Goal: Task Accomplishment & Management: Use online tool/utility

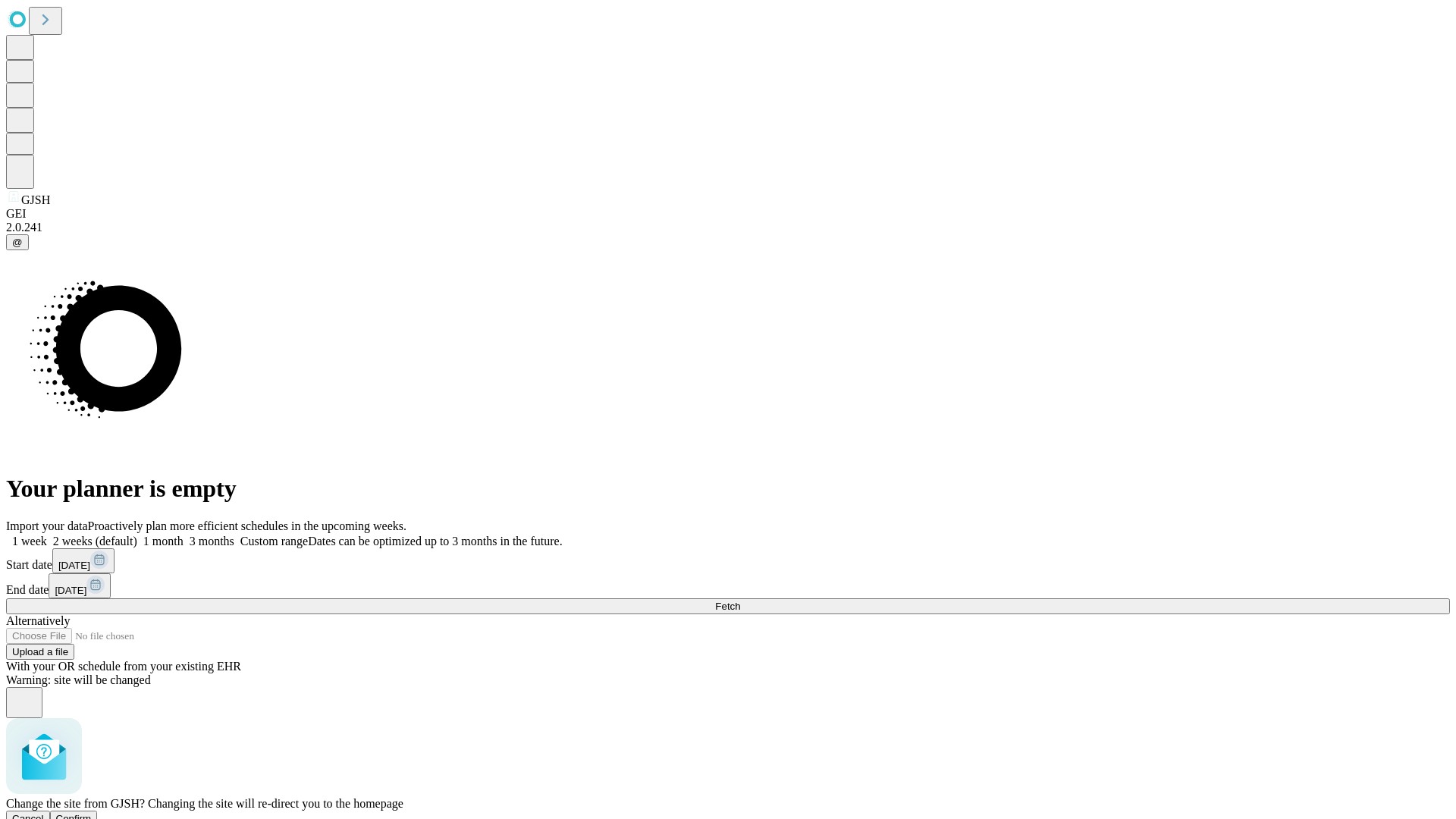
click at [92, 813] on span "Confirm" at bounding box center [73, 819] width 35 height 12
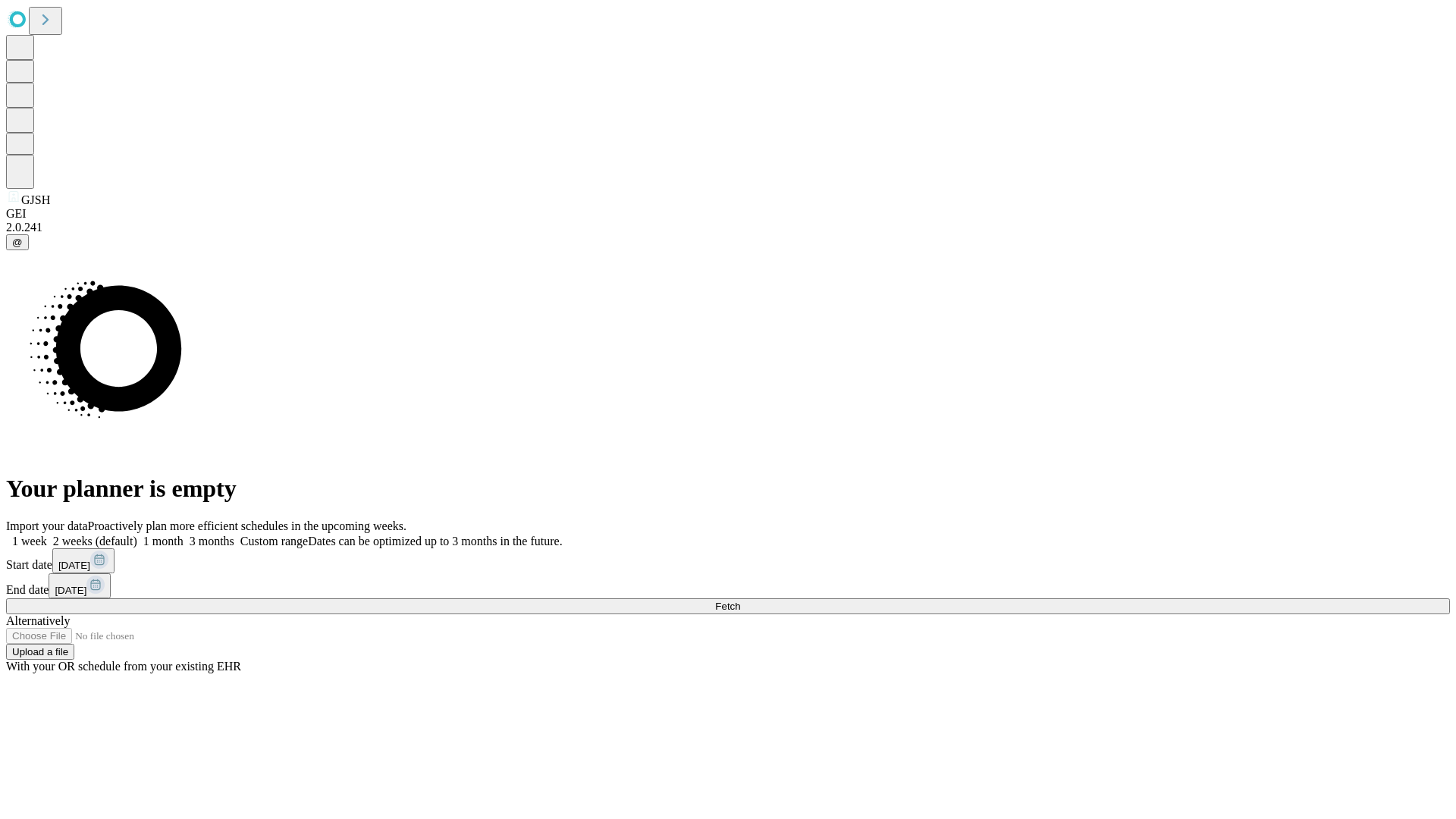
click at [47, 535] on label "1 week" at bounding box center [26, 541] width 41 height 13
click at [740, 600] on span "Fetch" at bounding box center [727, 606] width 25 height 12
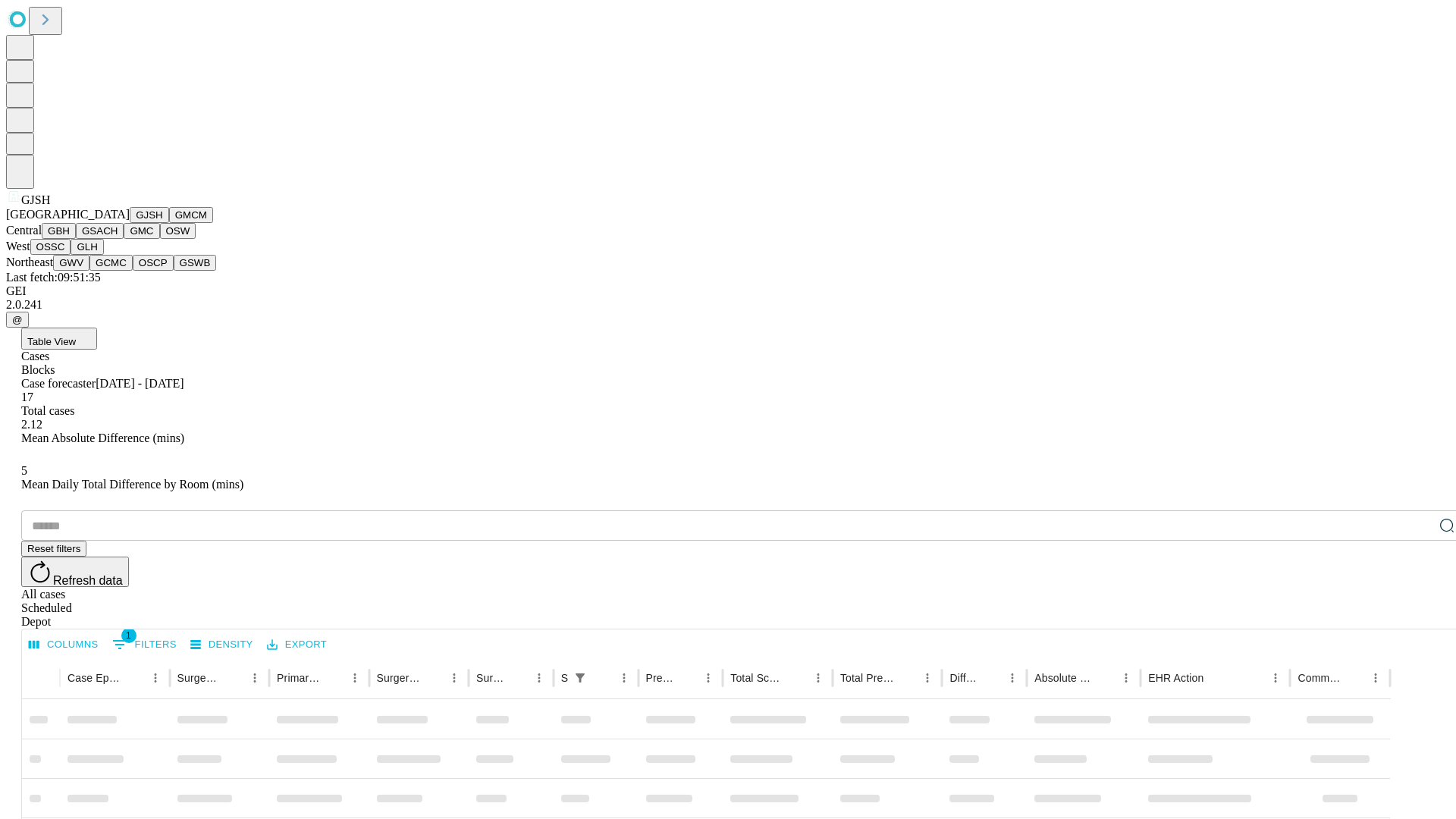
click at [169, 223] on button "GMCM" at bounding box center [191, 214] width 44 height 16
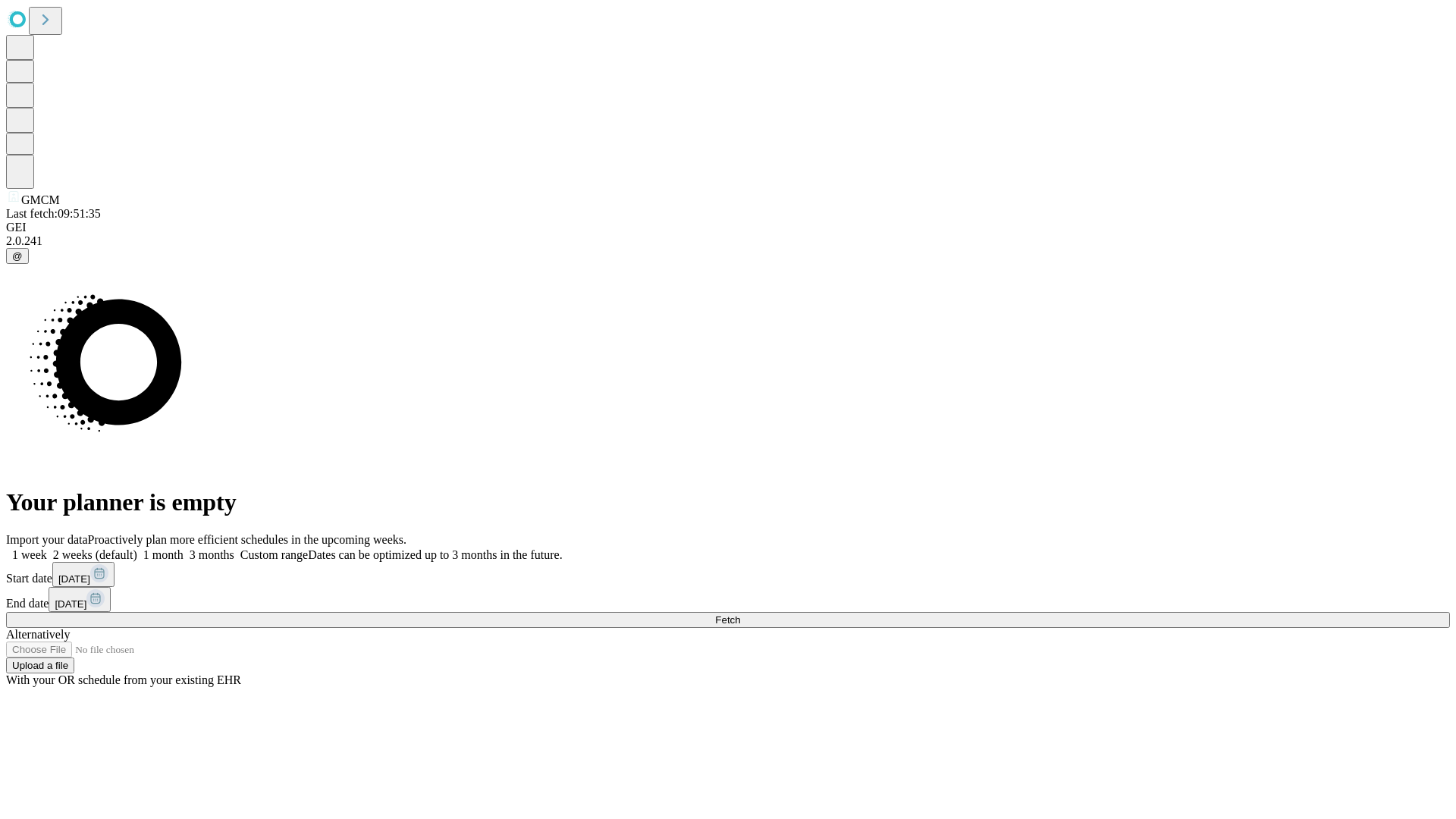
click at [47, 548] on label "1 week" at bounding box center [26, 554] width 41 height 13
click at [740, 614] on span "Fetch" at bounding box center [727, 620] width 25 height 12
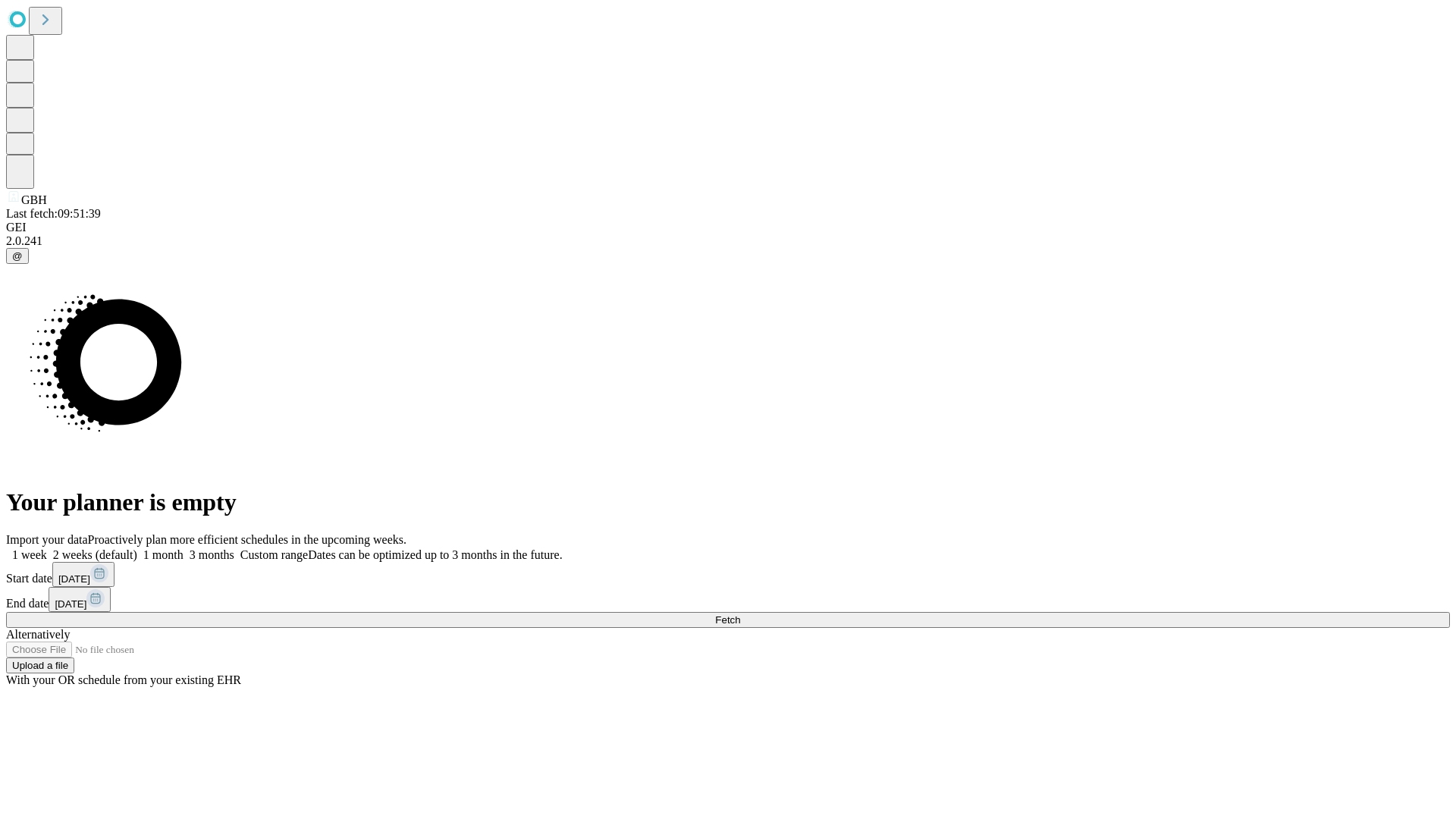
click at [47, 548] on label "1 week" at bounding box center [26, 554] width 41 height 13
click at [740, 614] on span "Fetch" at bounding box center [727, 620] width 25 height 12
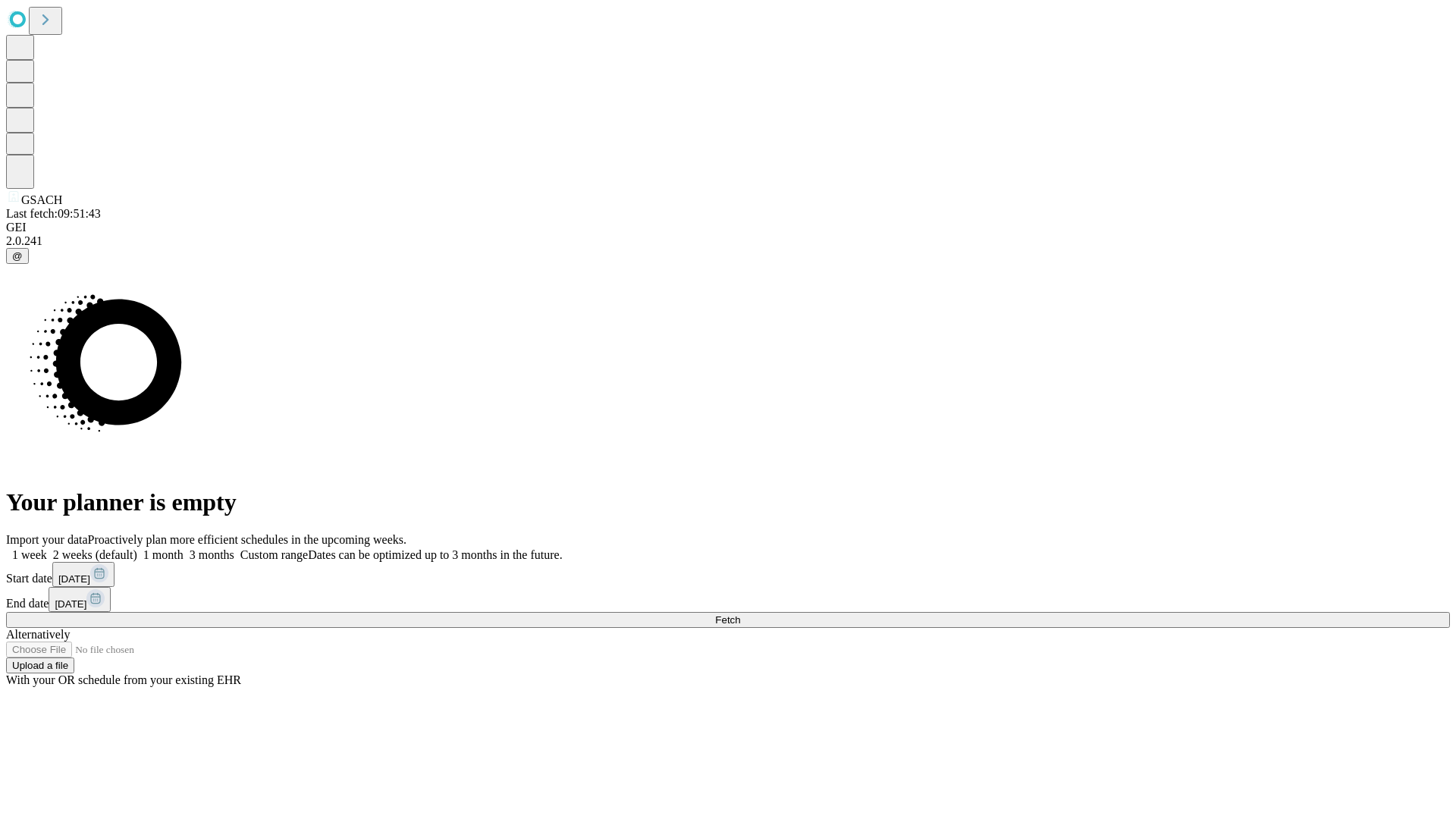
click at [740, 614] on span "Fetch" at bounding box center [727, 620] width 25 height 12
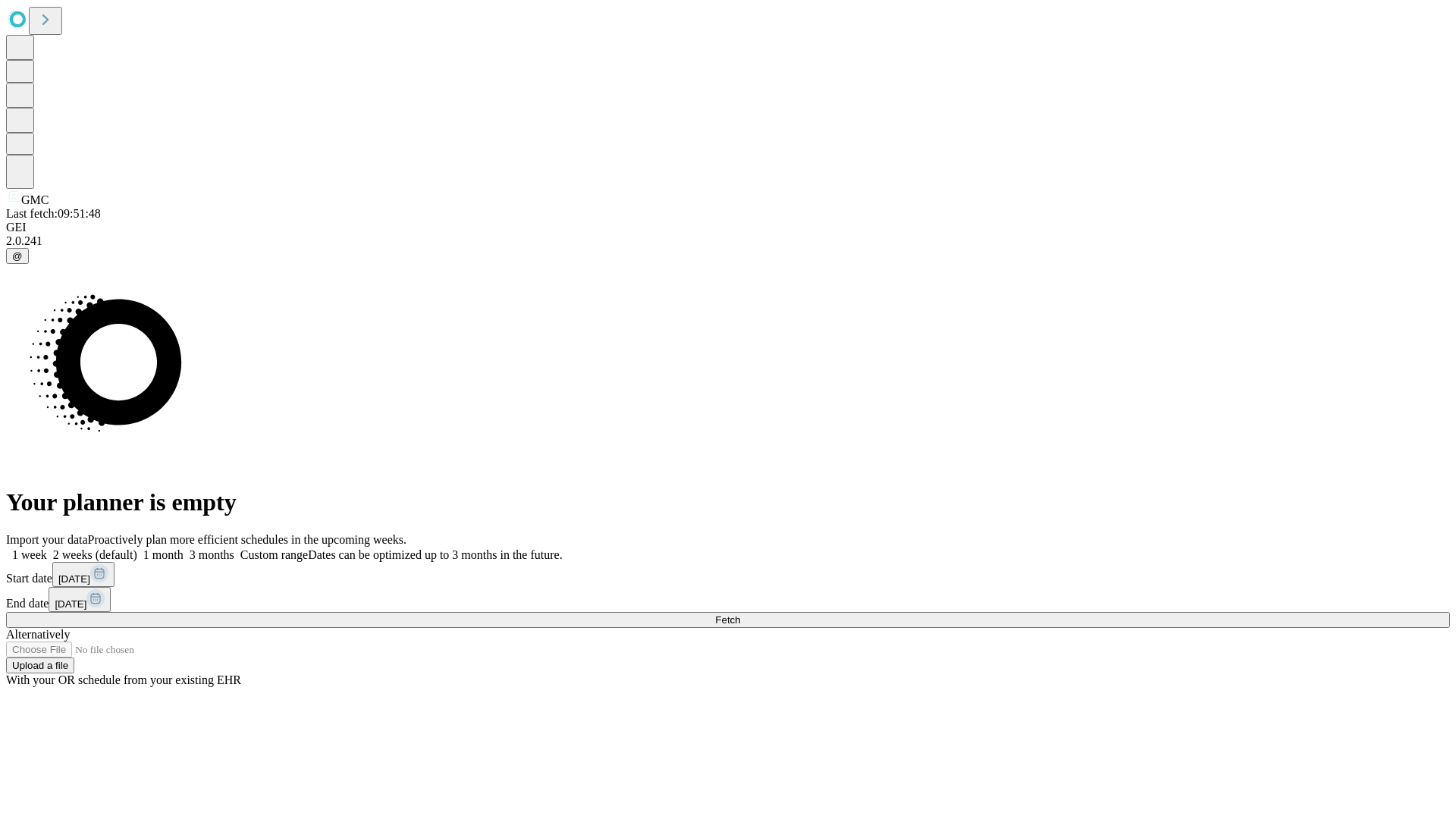
click at [47, 548] on label "1 week" at bounding box center [26, 554] width 41 height 13
click at [740, 614] on span "Fetch" at bounding box center [727, 620] width 25 height 12
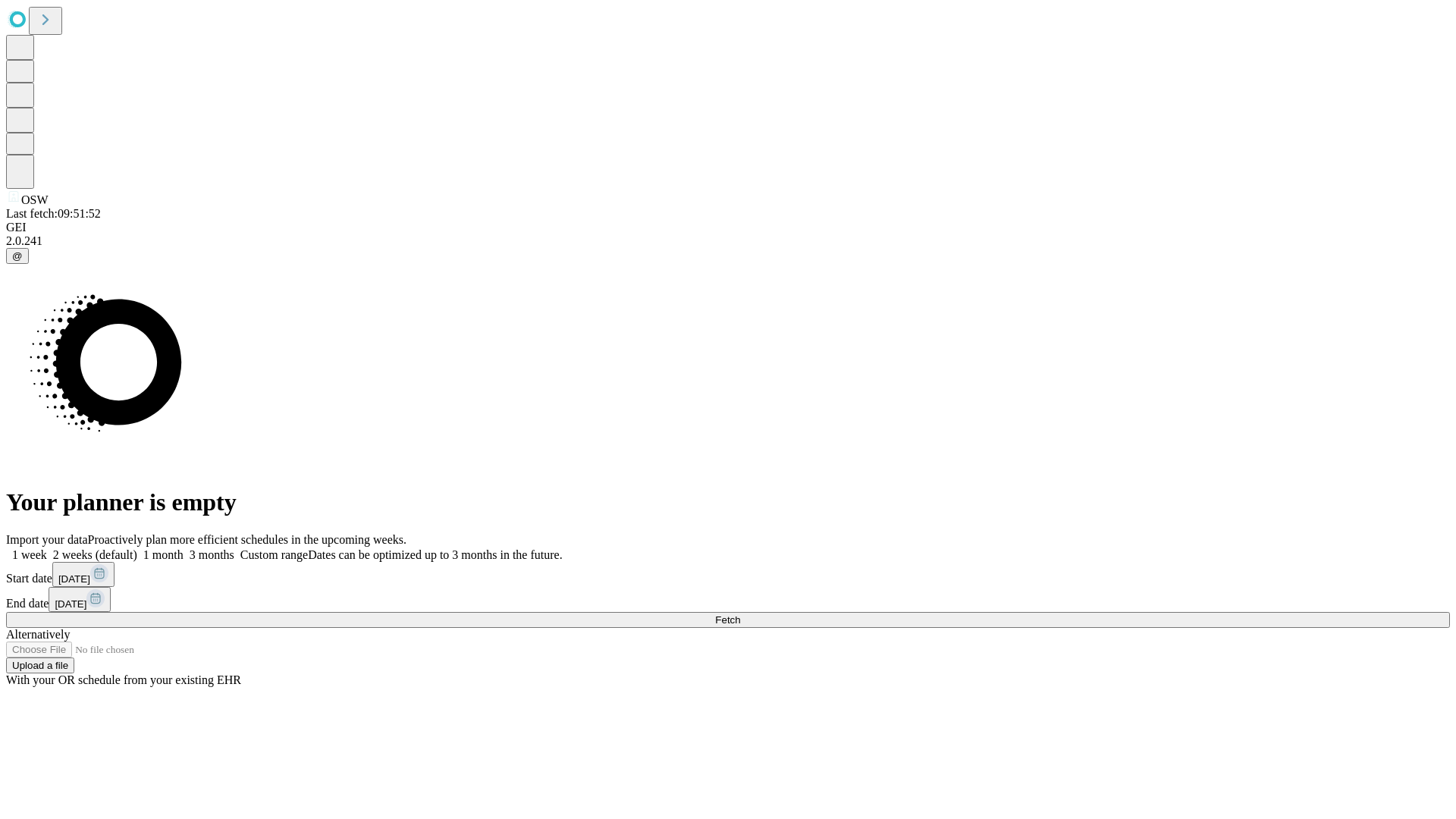
click at [740, 614] on span "Fetch" at bounding box center [727, 620] width 25 height 12
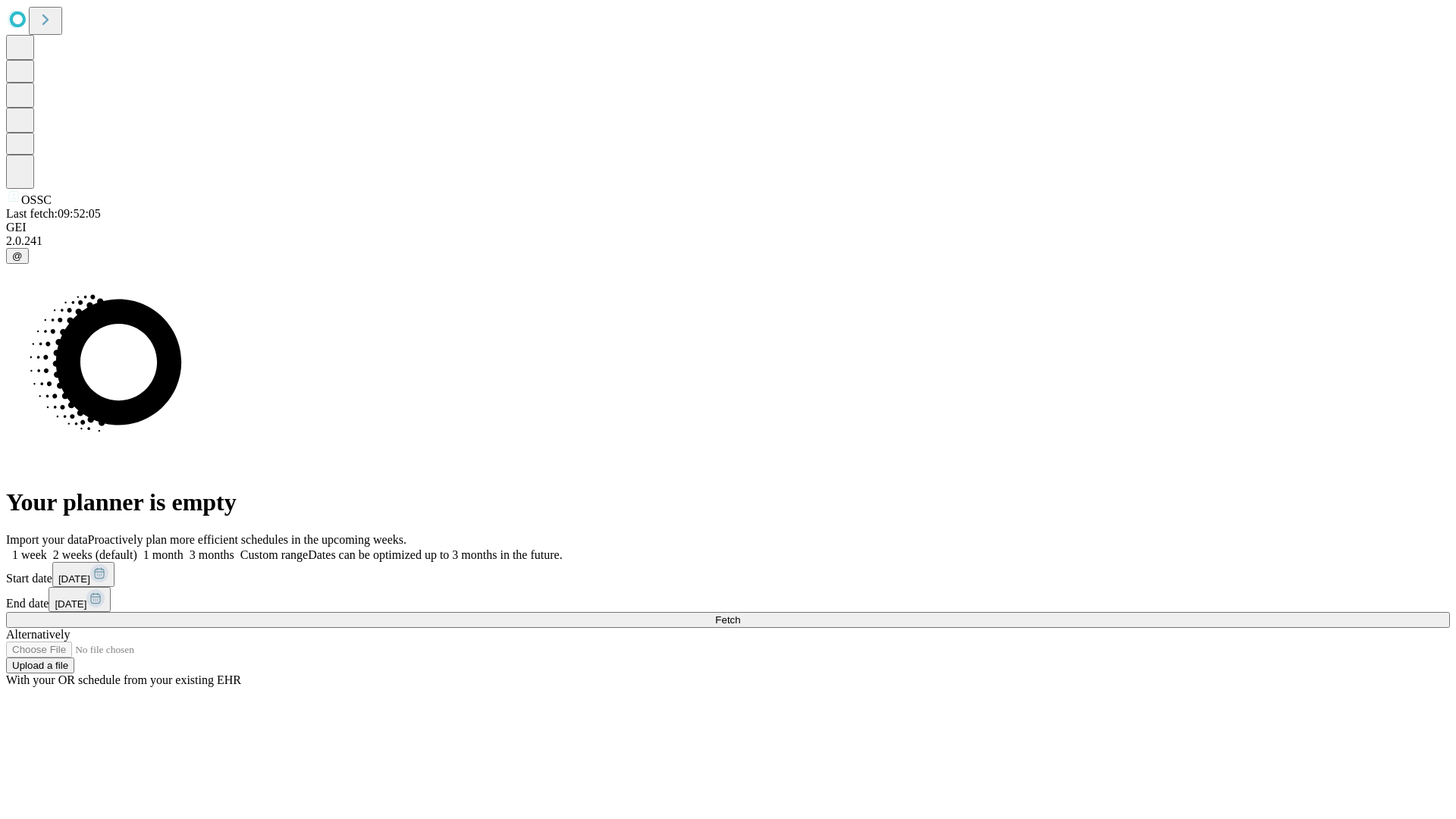
click at [47, 548] on label "1 week" at bounding box center [26, 554] width 41 height 13
click at [740, 614] on span "Fetch" at bounding box center [727, 620] width 25 height 12
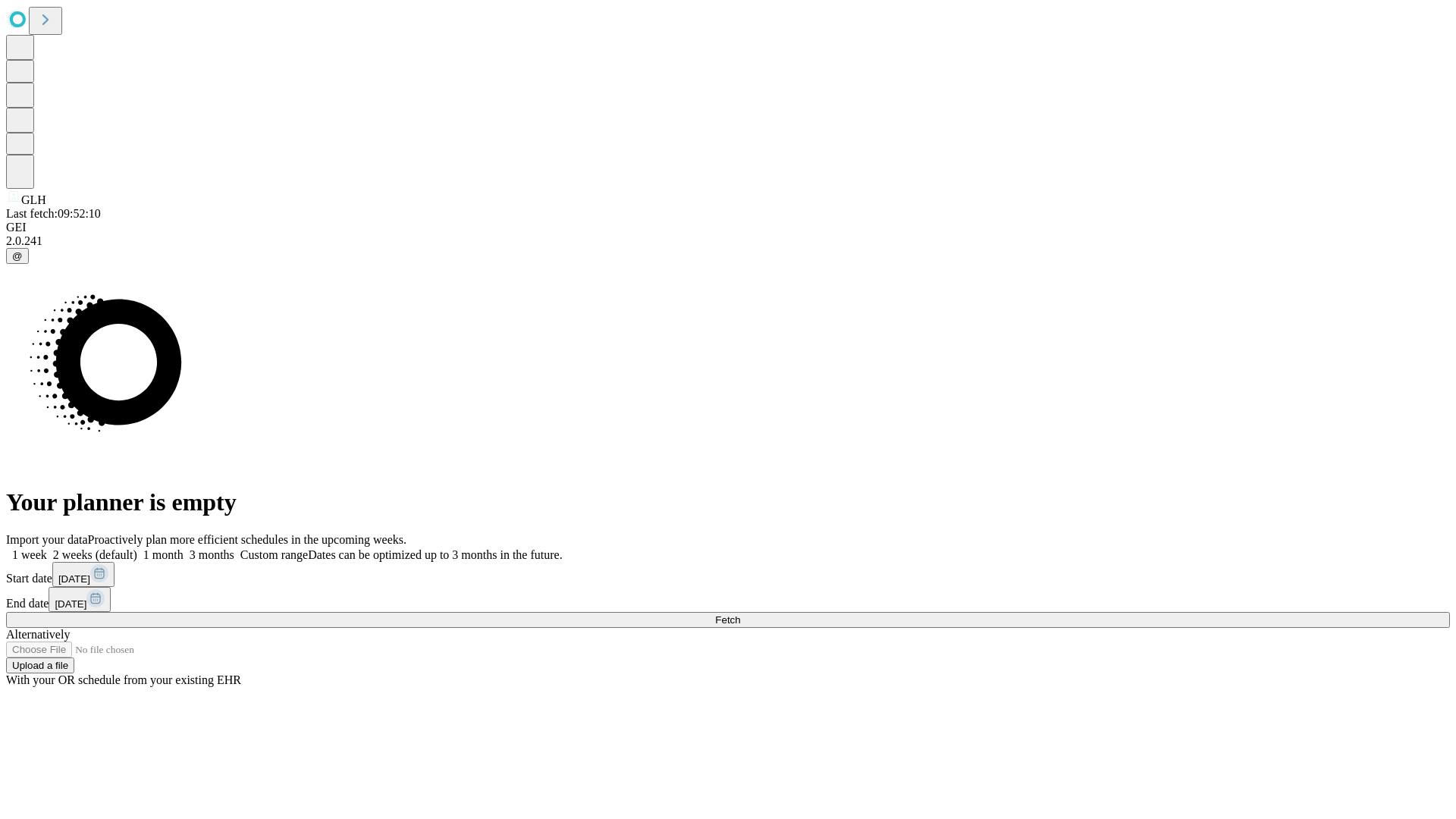
click at [740, 614] on span "Fetch" at bounding box center [727, 620] width 25 height 12
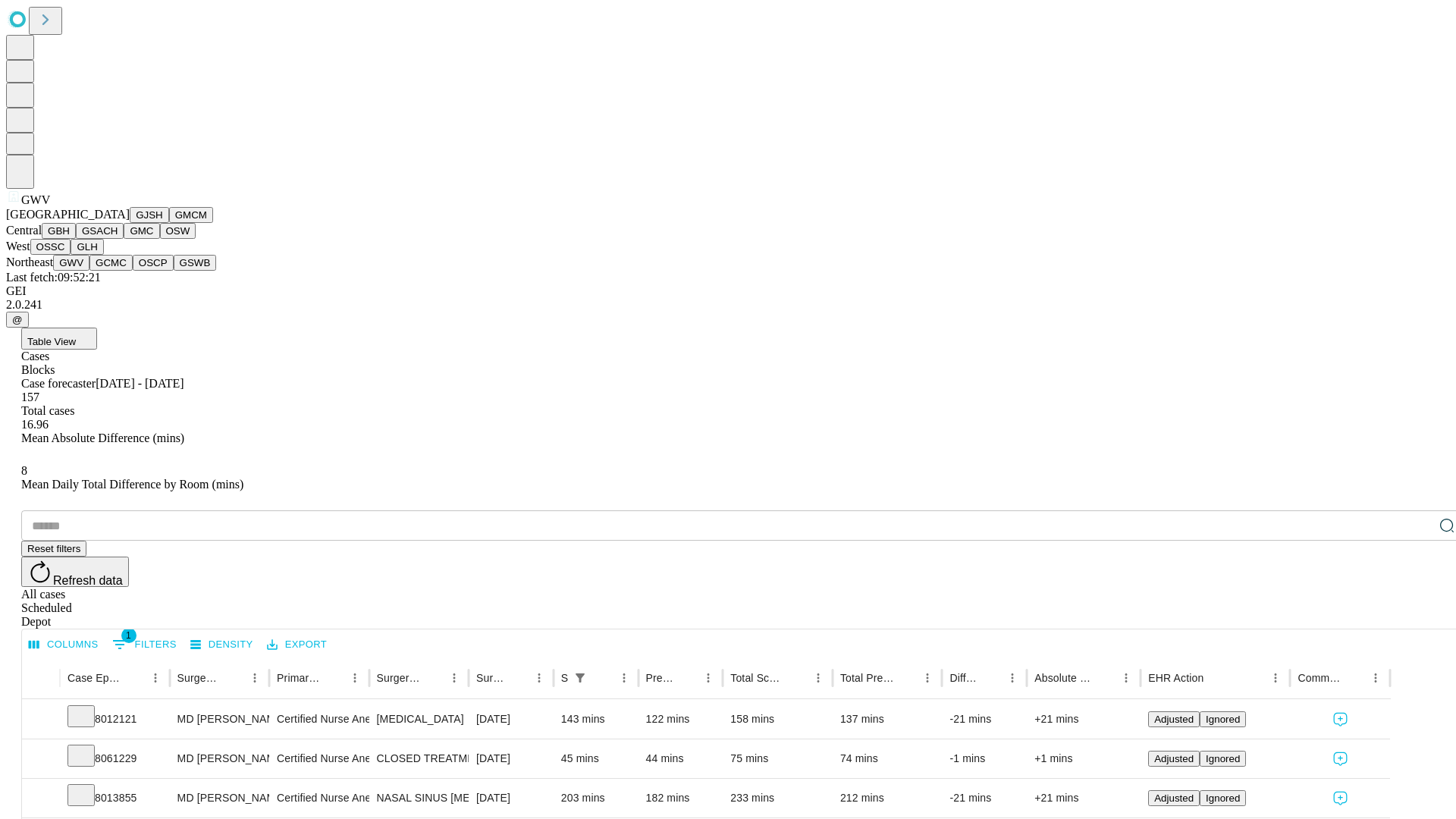
click at [117, 271] on button "GCMC" at bounding box center [111, 262] width 44 height 16
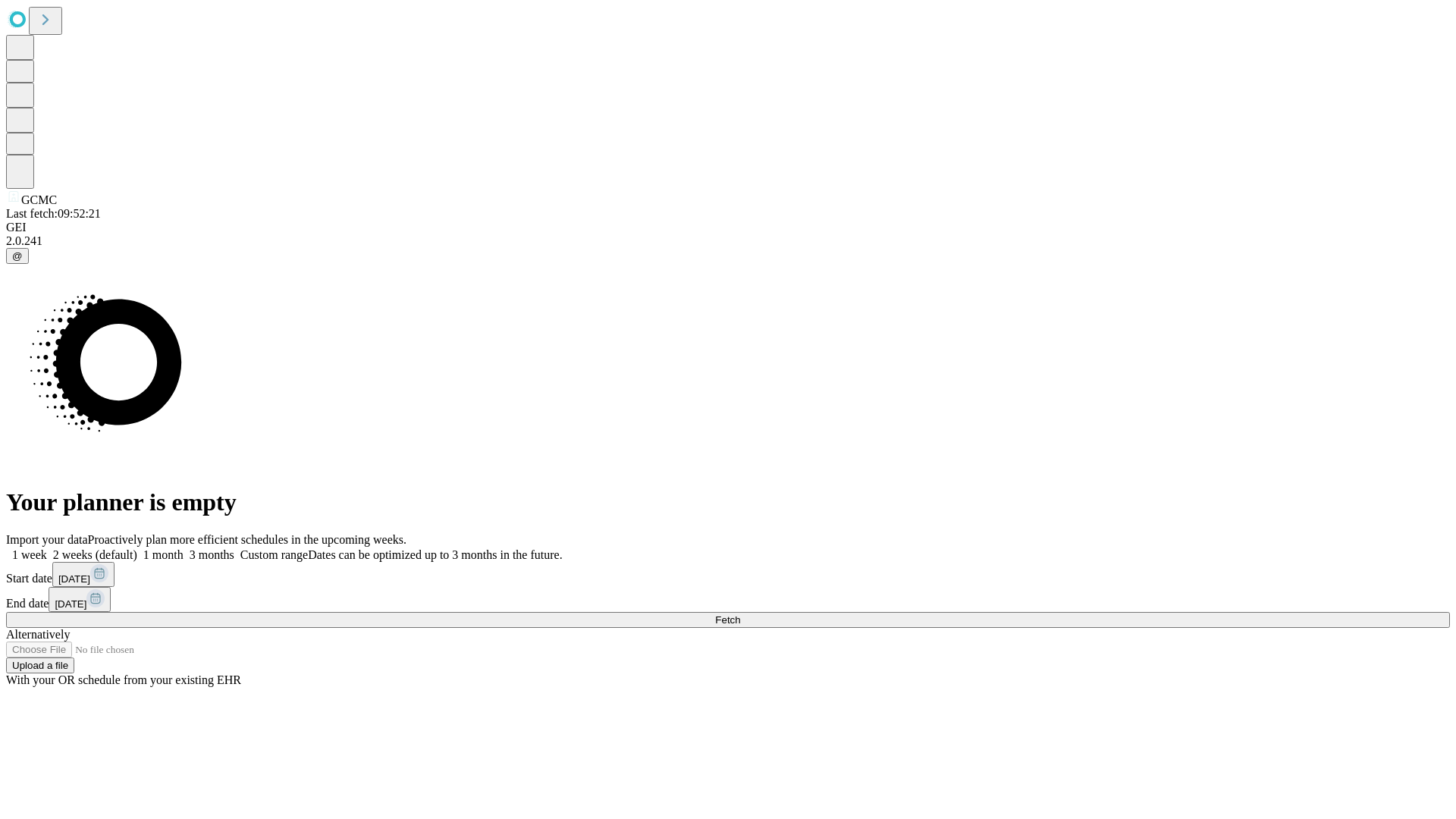
click at [47, 548] on label "1 week" at bounding box center [26, 554] width 41 height 13
click at [740, 614] on span "Fetch" at bounding box center [727, 620] width 25 height 12
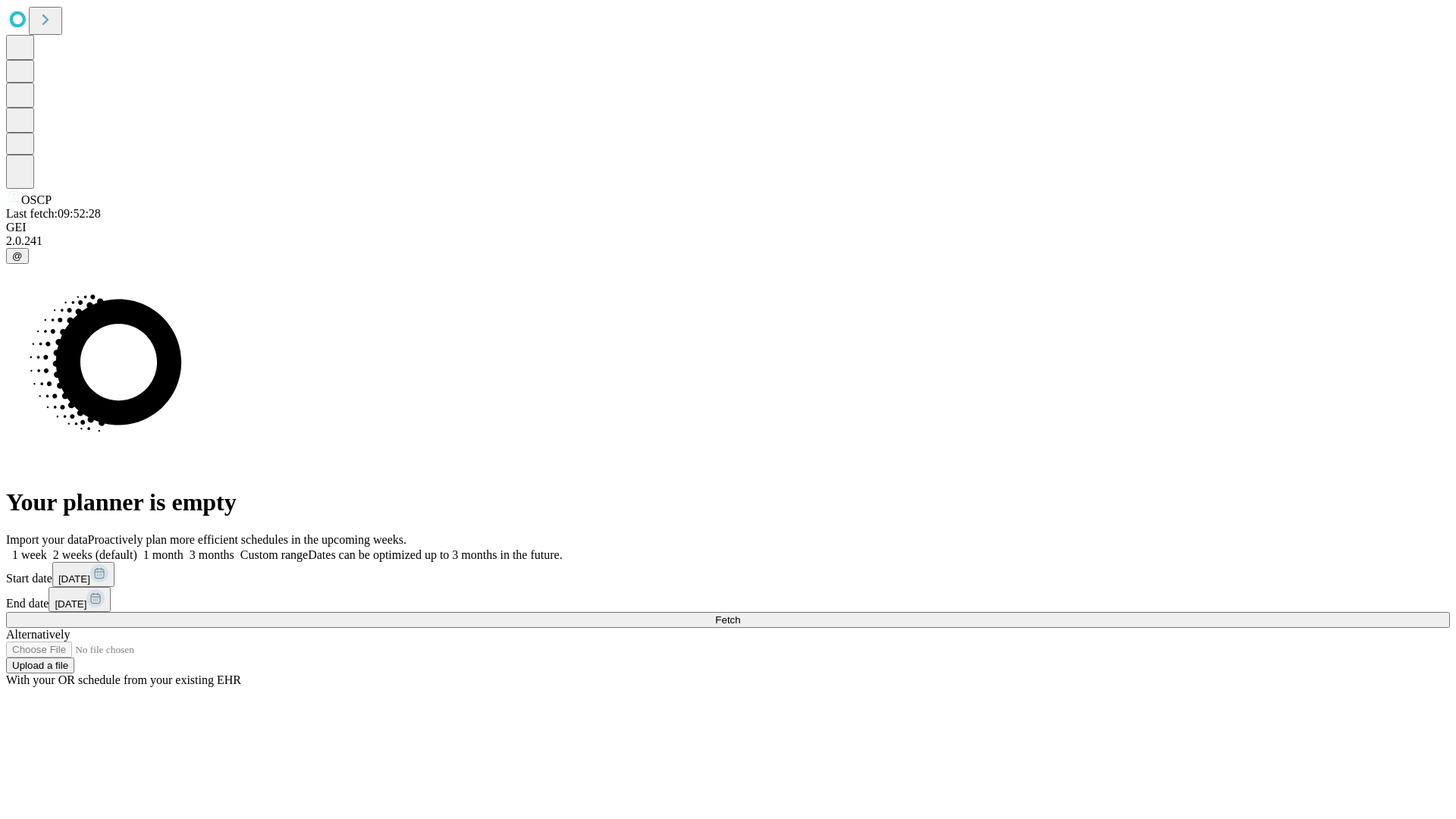
click at [47, 548] on label "1 week" at bounding box center [26, 554] width 41 height 13
click at [740, 614] on span "Fetch" at bounding box center [727, 620] width 25 height 12
